Goal: Information Seeking & Learning: Understand process/instructions

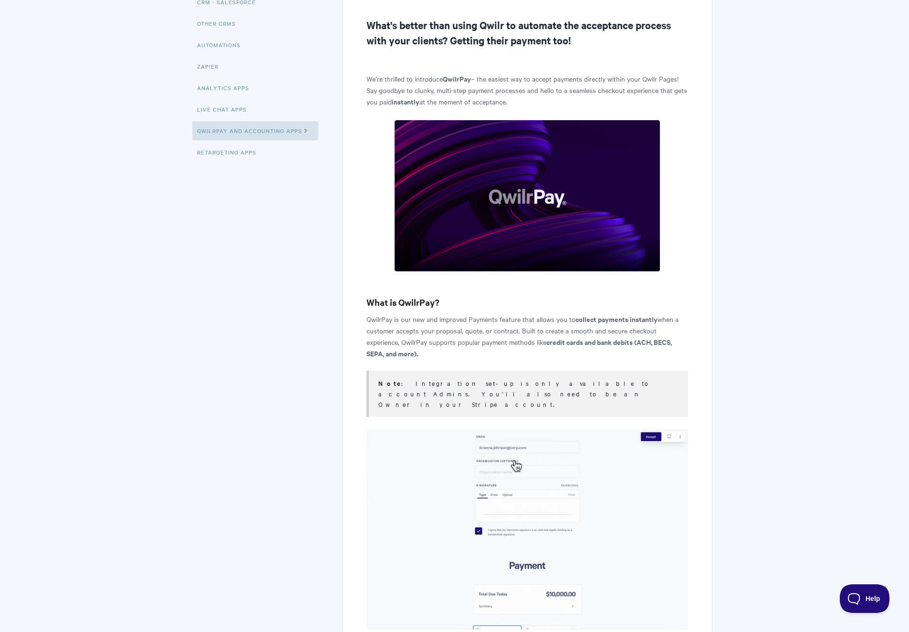
scroll to position [329, 0]
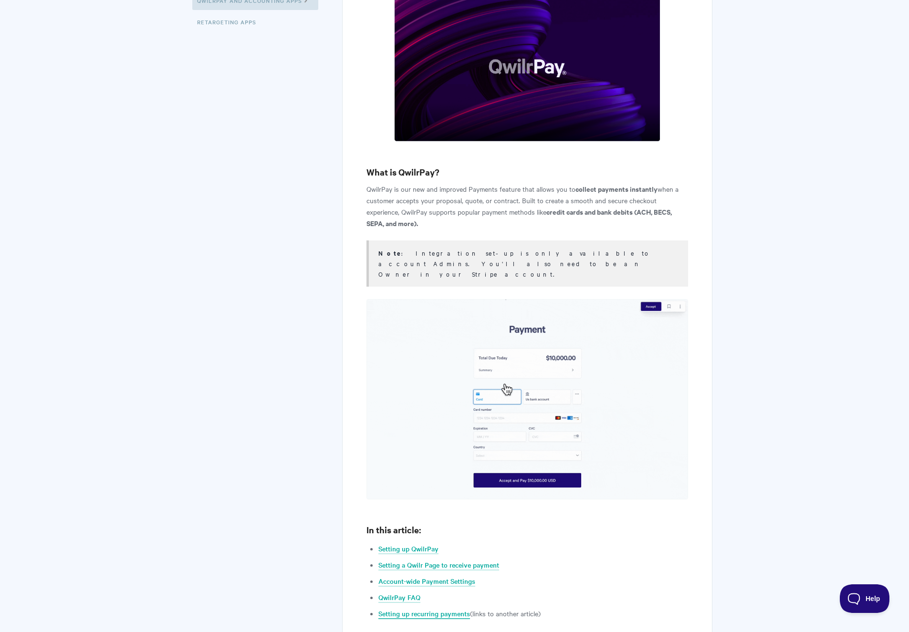
click at [416, 609] on link "Setting up recurring payments" at bounding box center [424, 614] width 92 height 10
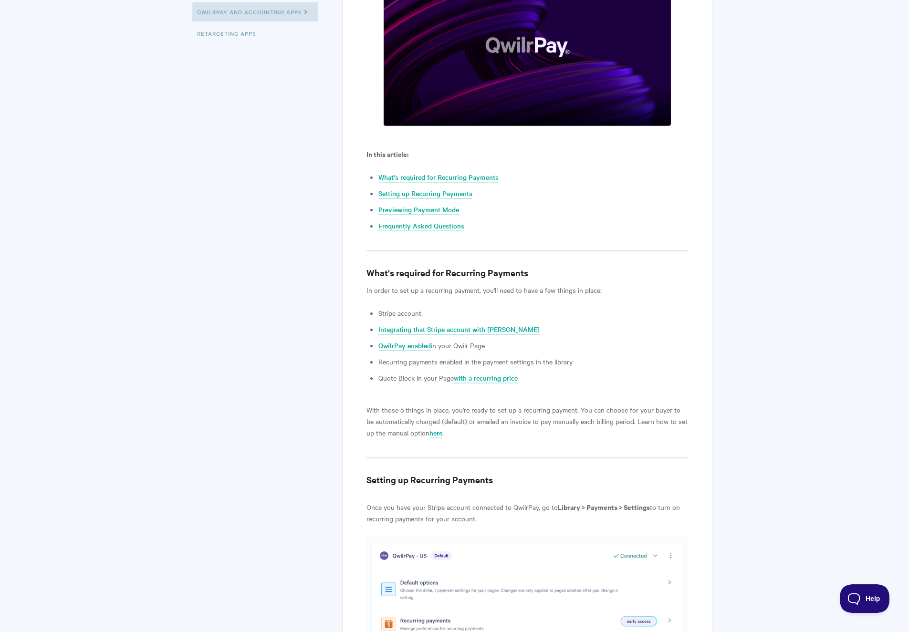
scroll to position [237, 0]
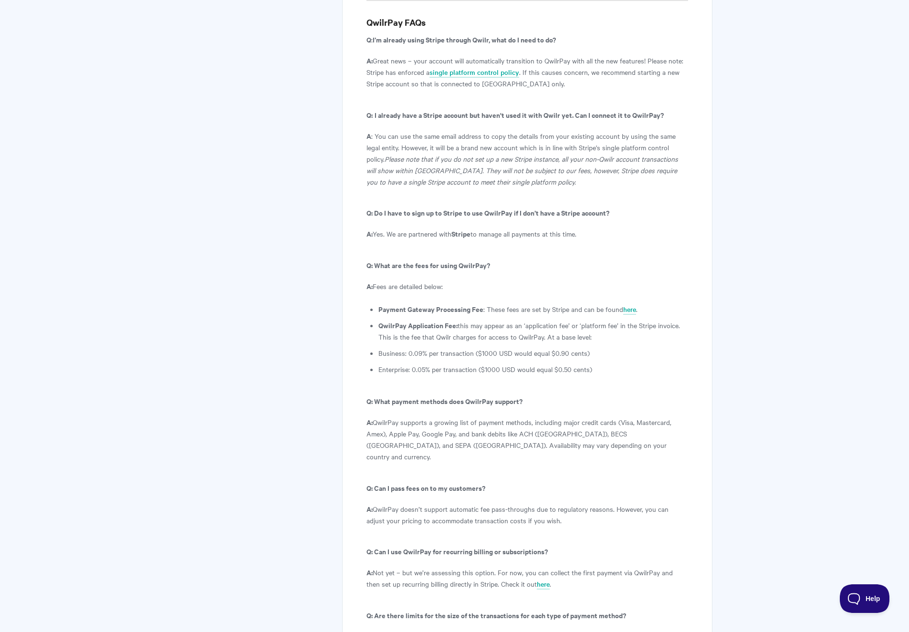
scroll to position [4975, 0]
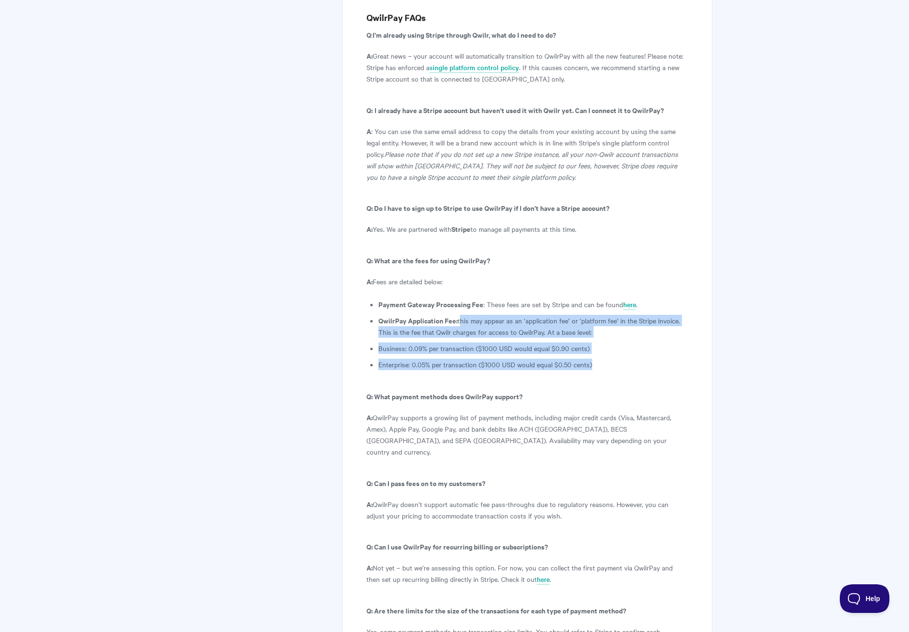
drag, startPoint x: 614, startPoint y: 250, endPoint x: 458, endPoint y: 206, distance: 161.7
click at [458, 299] on ul "Payment Gateway Processing Fee : These fees are set by Stripe and can be found …" at bounding box center [532, 335] width 309 height 72
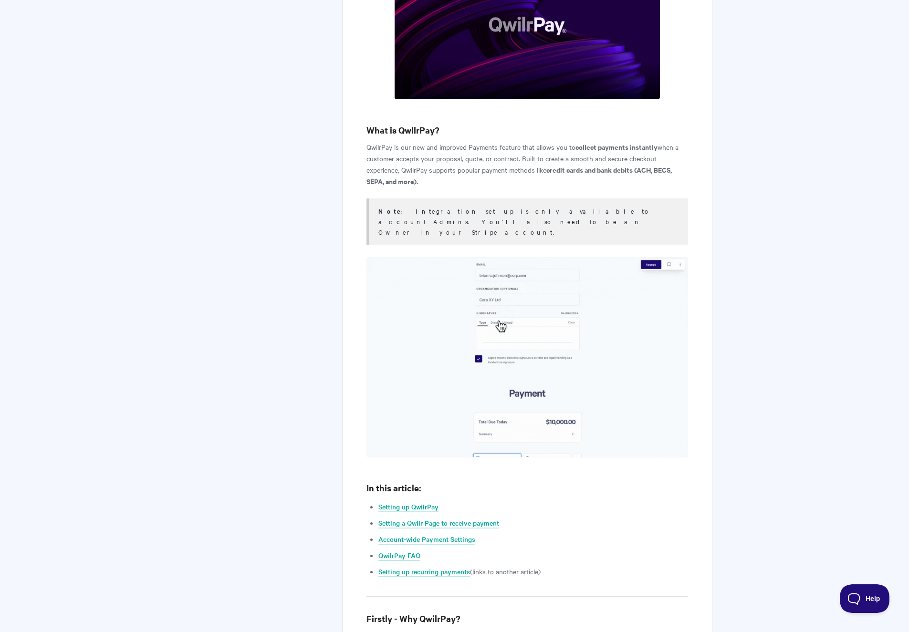
scroll to position [392, 0]
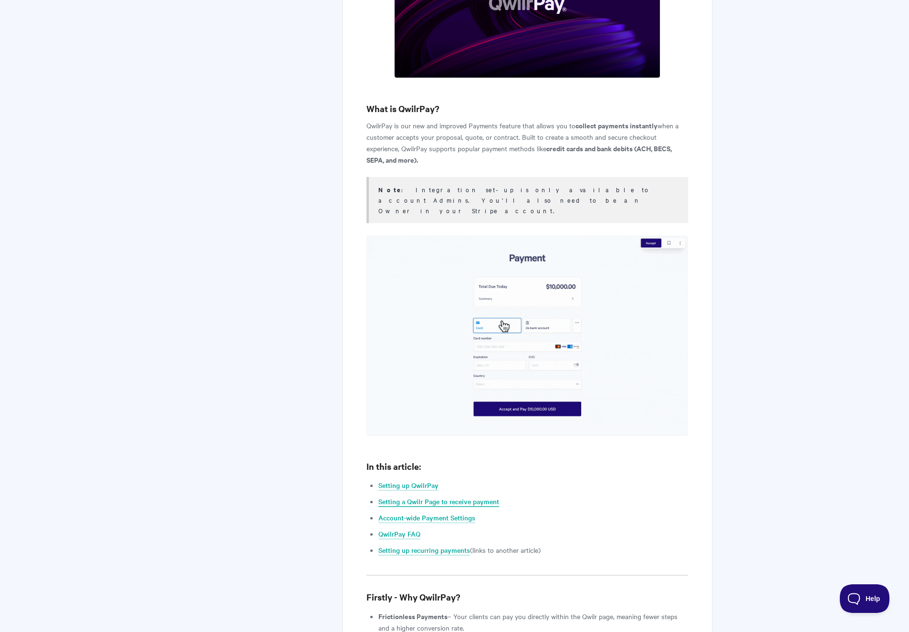
click at [397, 497] on link "Setting a Qwilr Page to receive payment" at bounding box center [438, 502] width 121 height 10
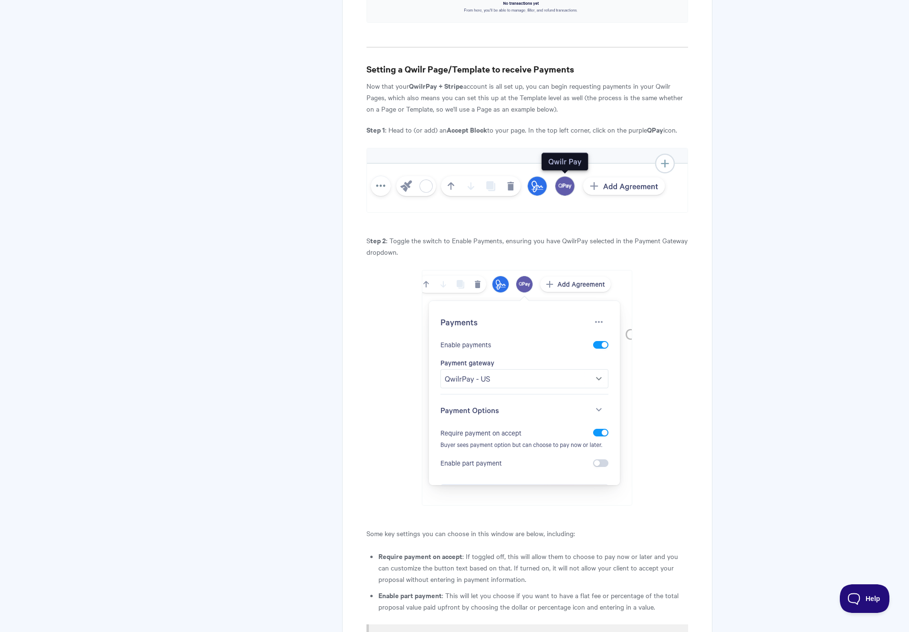
scroll to position [2176, 0]
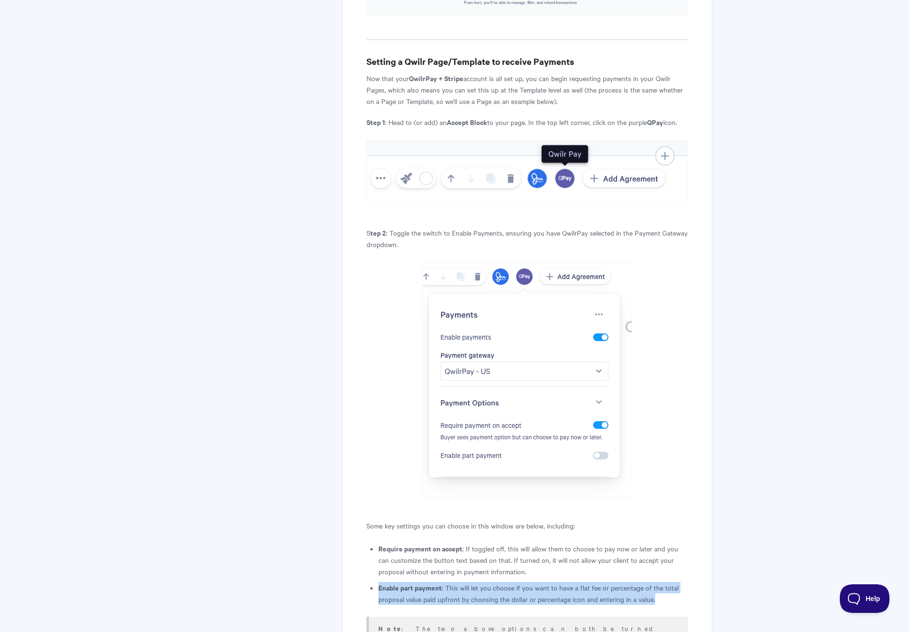
drag, startPoint x: 380, startPoint y: 525, endPoint x: 677, endPoint y: 536, distance: 297.4
click at [677, 582] on li "Enable part payment : This will let you choose if you want to have a flat fee o…" at bounding box center [532, 593] width 309 height 23
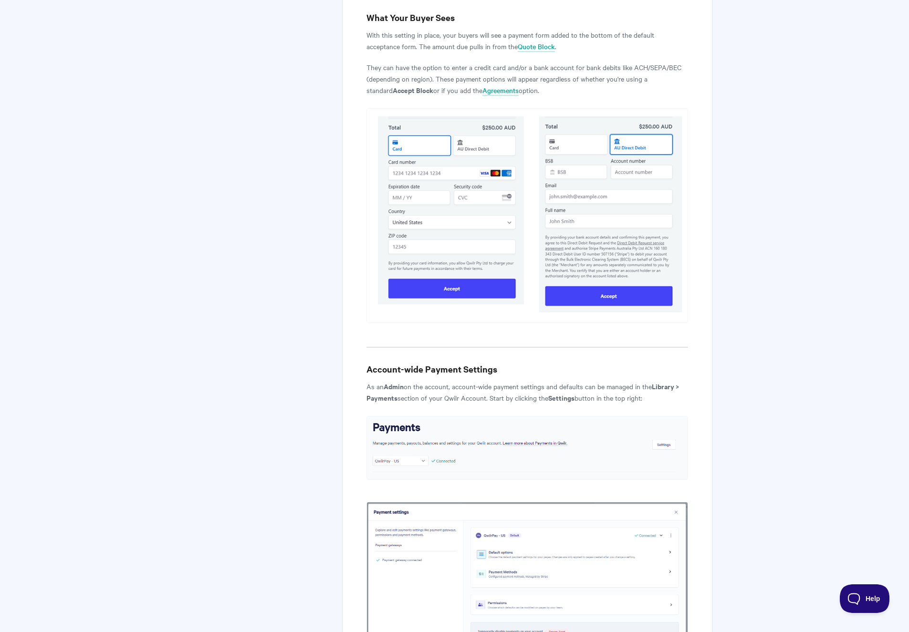
scroll to position [3246, 0]
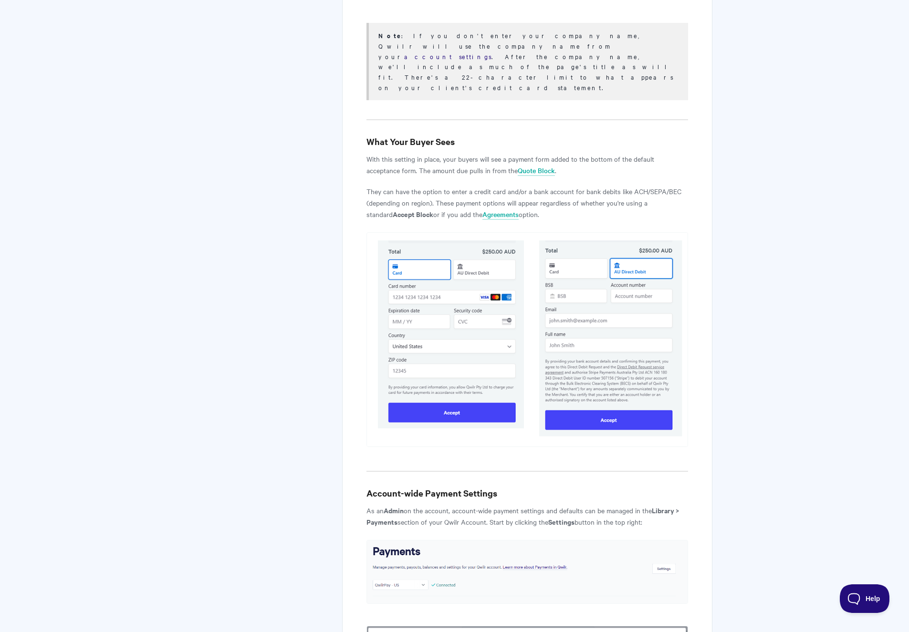
scroll to position [3266, 0]
